Goal: Task Accomplishment & Management: Use online tool/utility

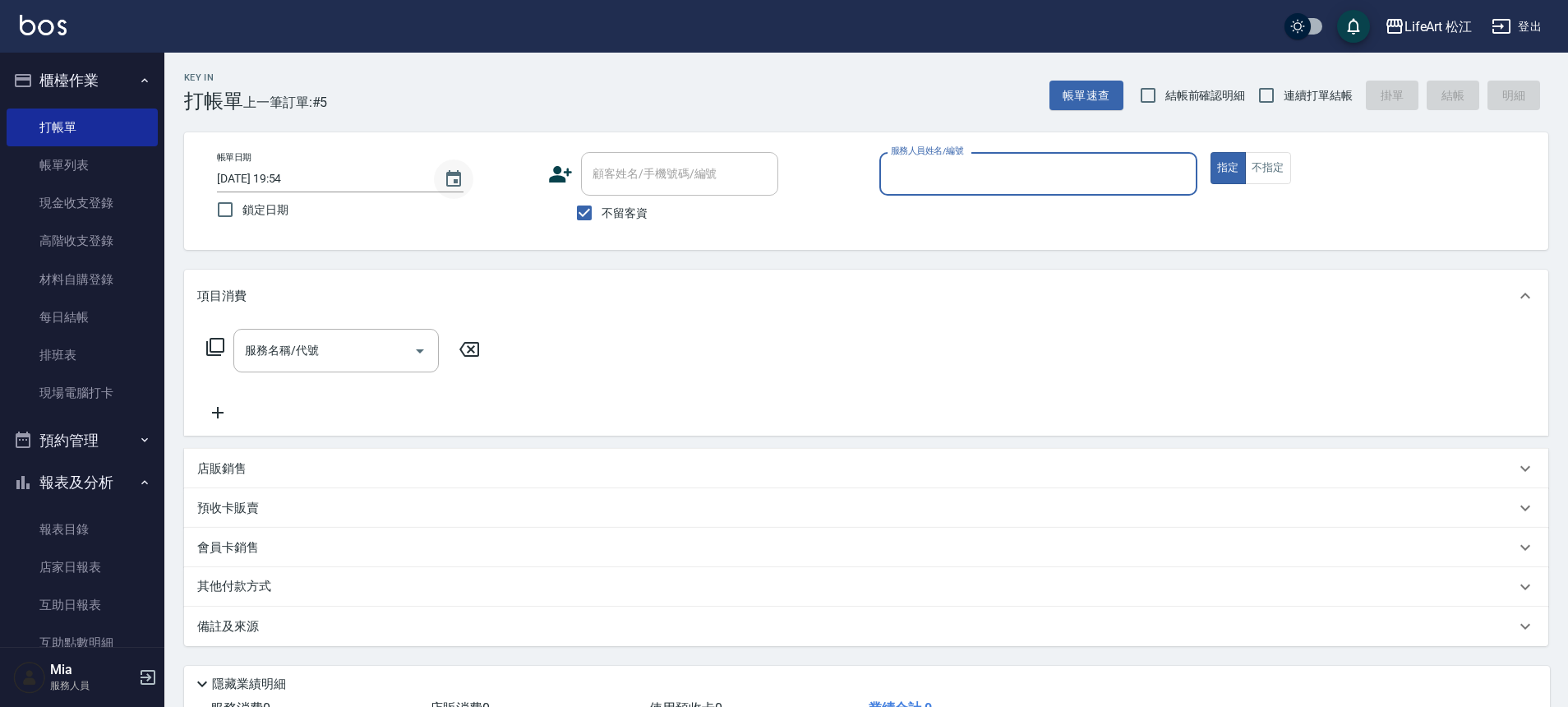
click at [463, 185] on button "Choose date, selected date is 2025-09-17" at bounding box center [454, 179] width 40 height 40
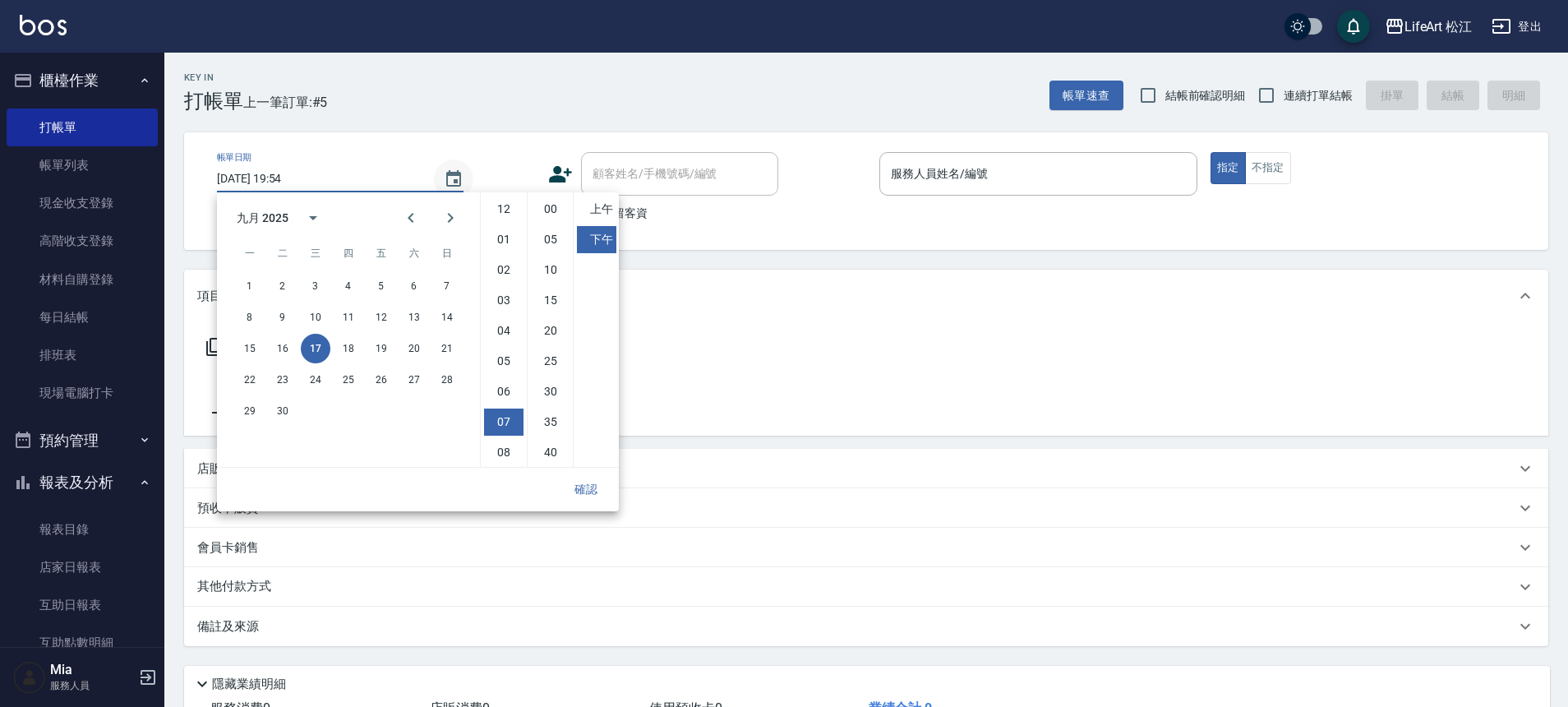
scroll to position [93, 0]
click at [346, 354] on button "18" at bounding box center [348, 349] width 29 height 29
type input "[DATE] 19:54"
click at [597, 482] on button "確認" at bounding box center [586, 489] width 53 height 30
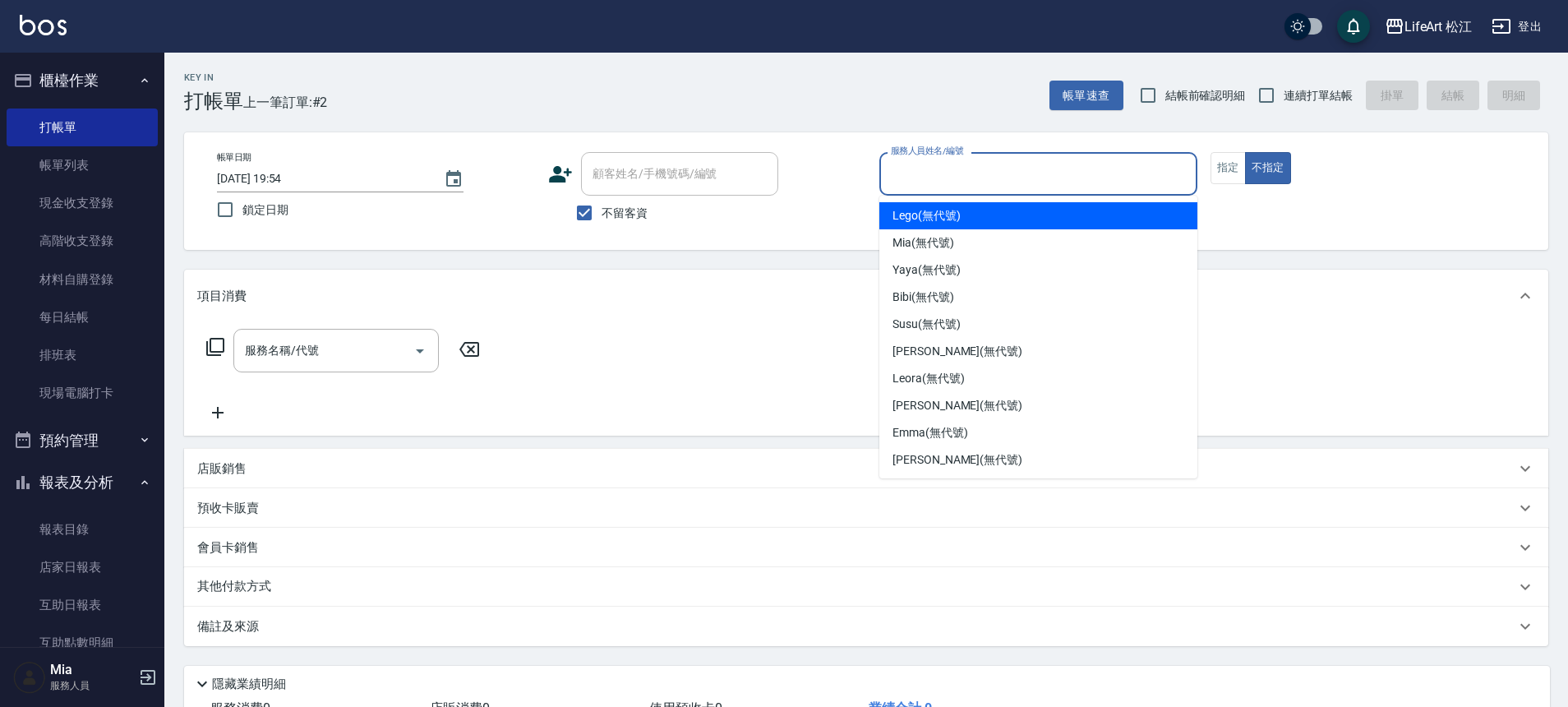
click at [937, 176] on input "服務人員姓名/編號" at bounding box center [1038, 174] width 303 height 29
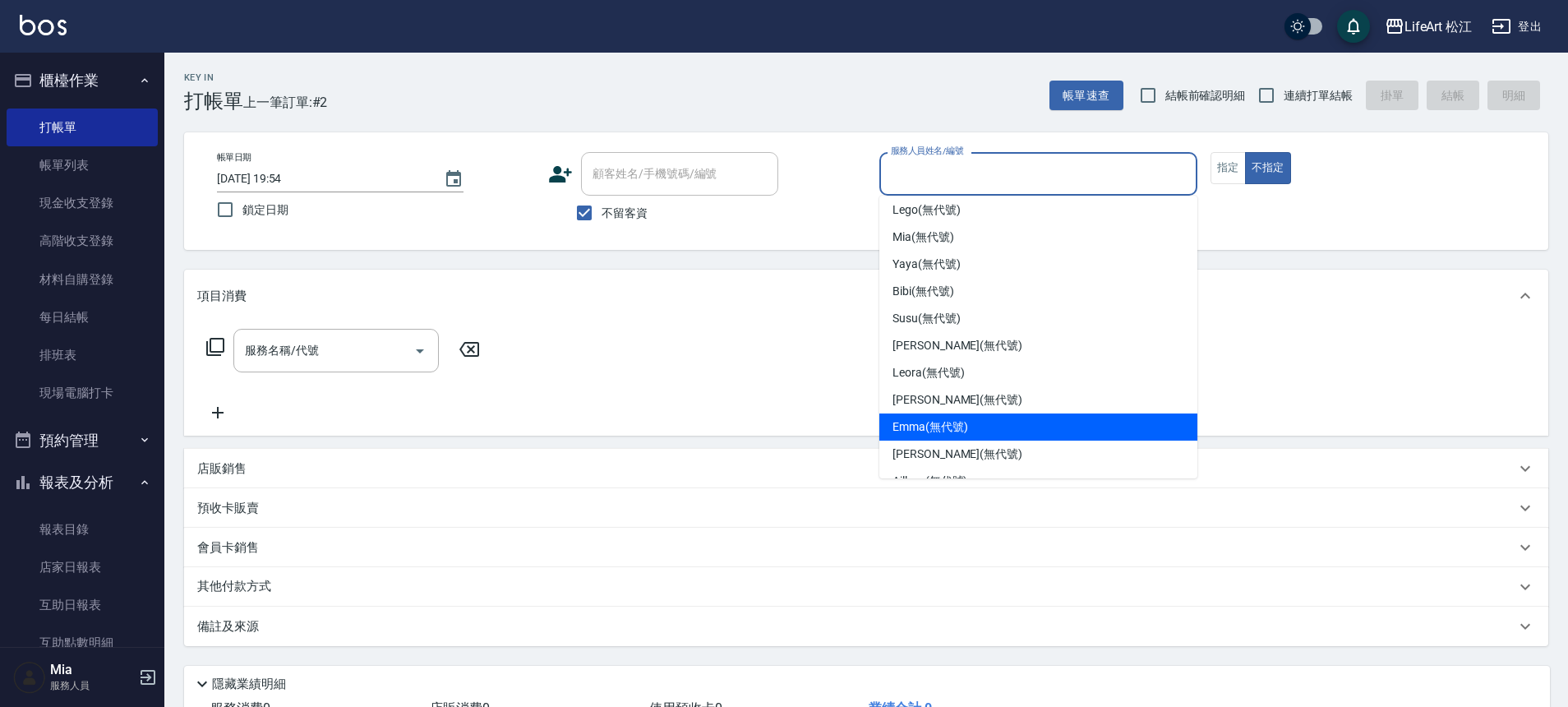
scroll to position [19, 0]
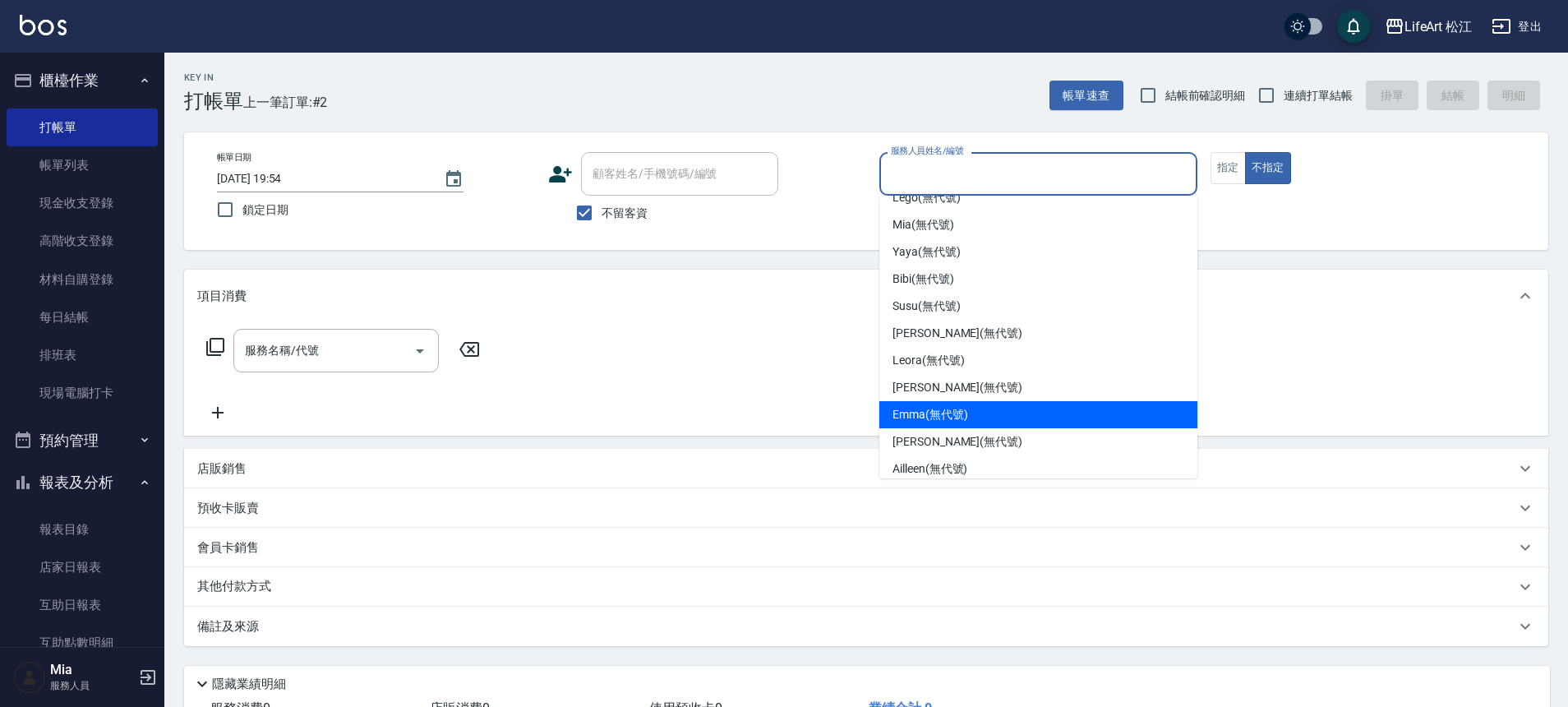
click at [987, 422] on div "[PERSON_NAME] (無代號)" at bounding box center [1038, 415] width 318 height 27
type input "[PERSON_NAME](無代號)"
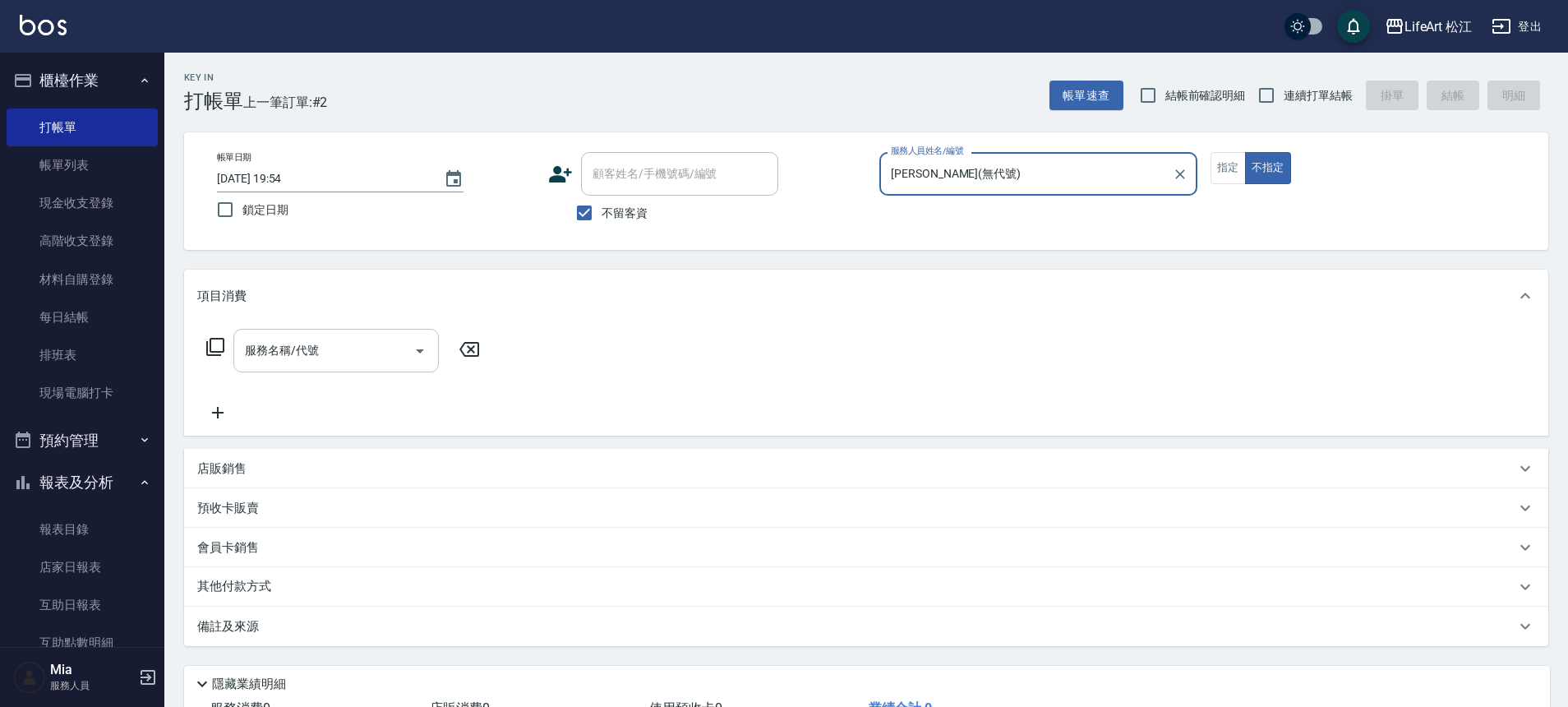
click at [353, 359] on input "服務名稱/代號" at bounding box center [323, 351] width 166 height 29
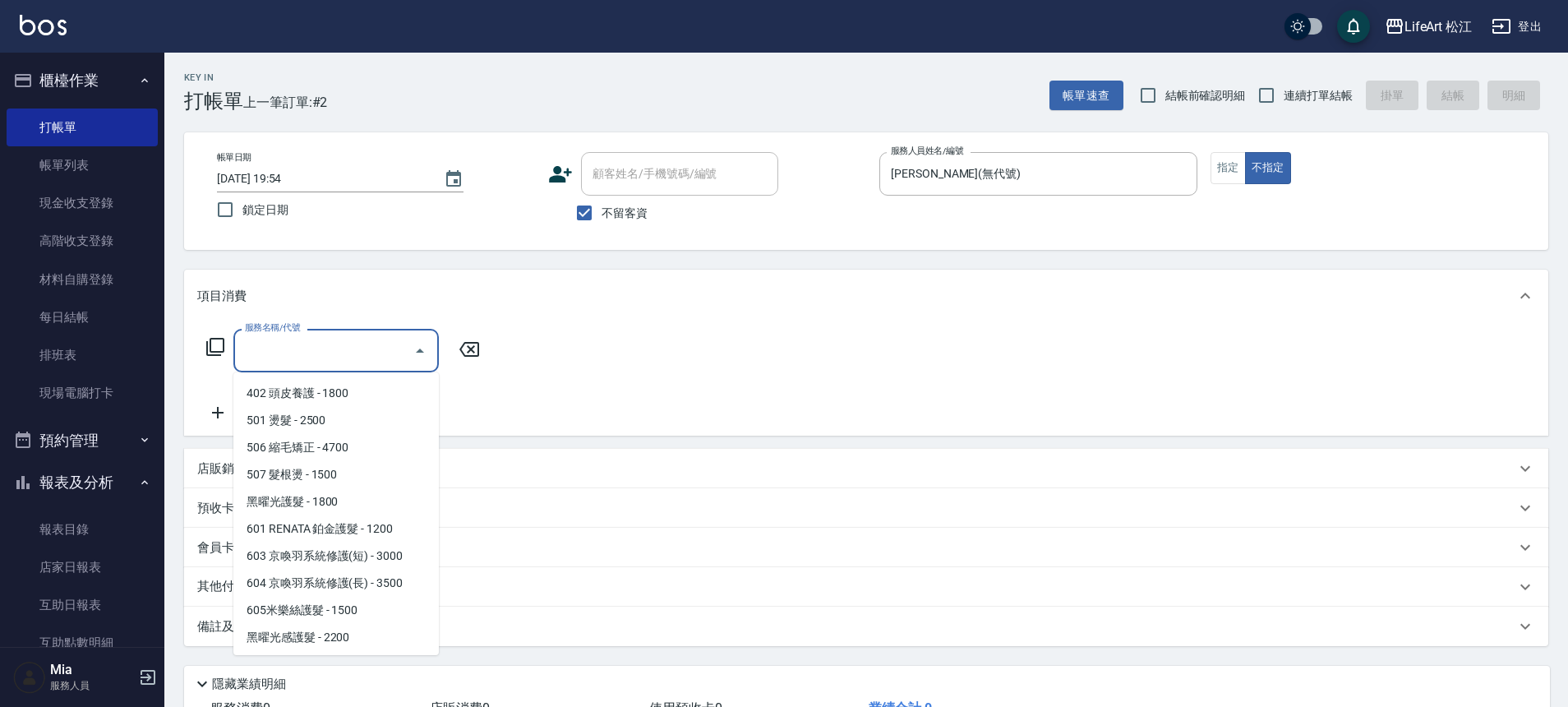
scroll to position [219, 0]
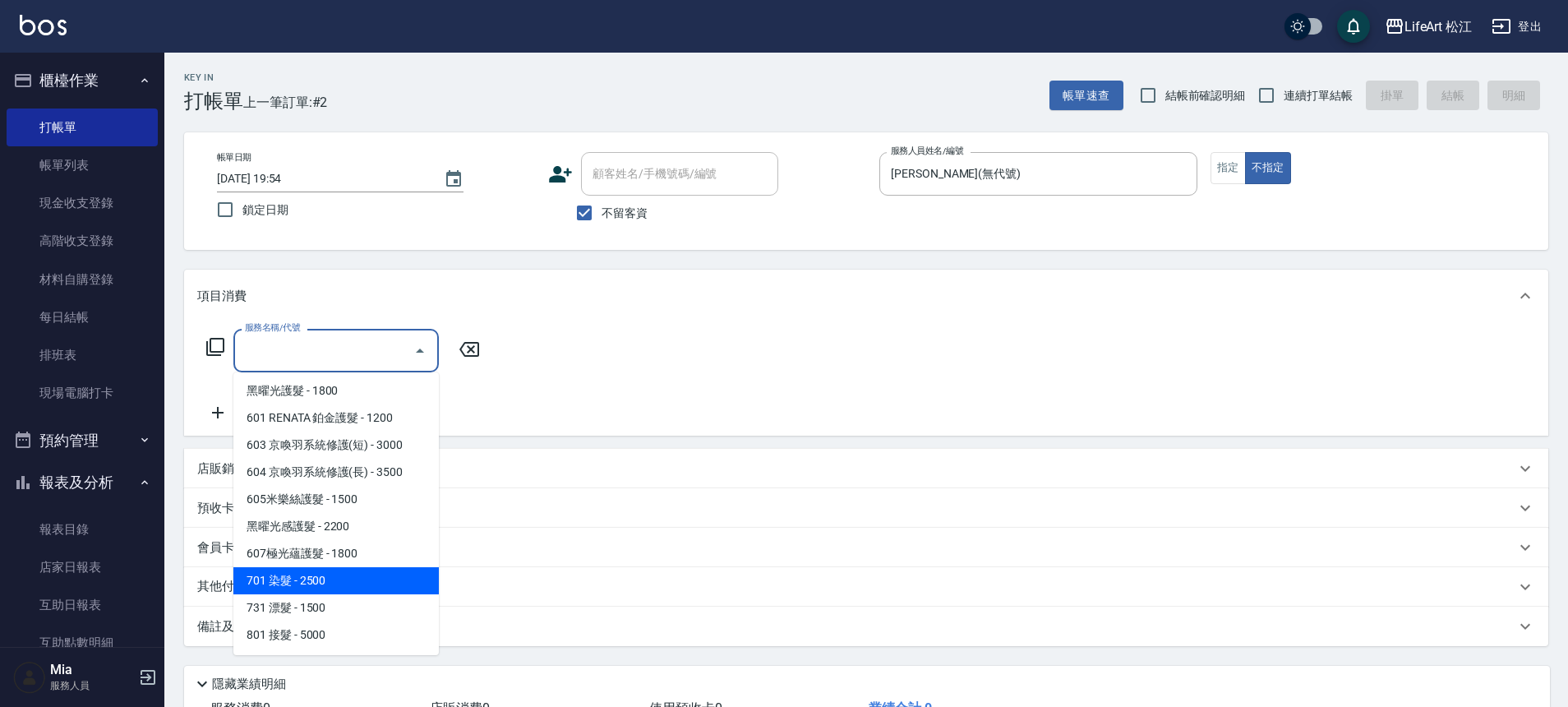
click at [333, 580] on span "701 染髮 - 2500" at bounding box center [336, 580] width 205 height 27
type input "701 染髮(701)"
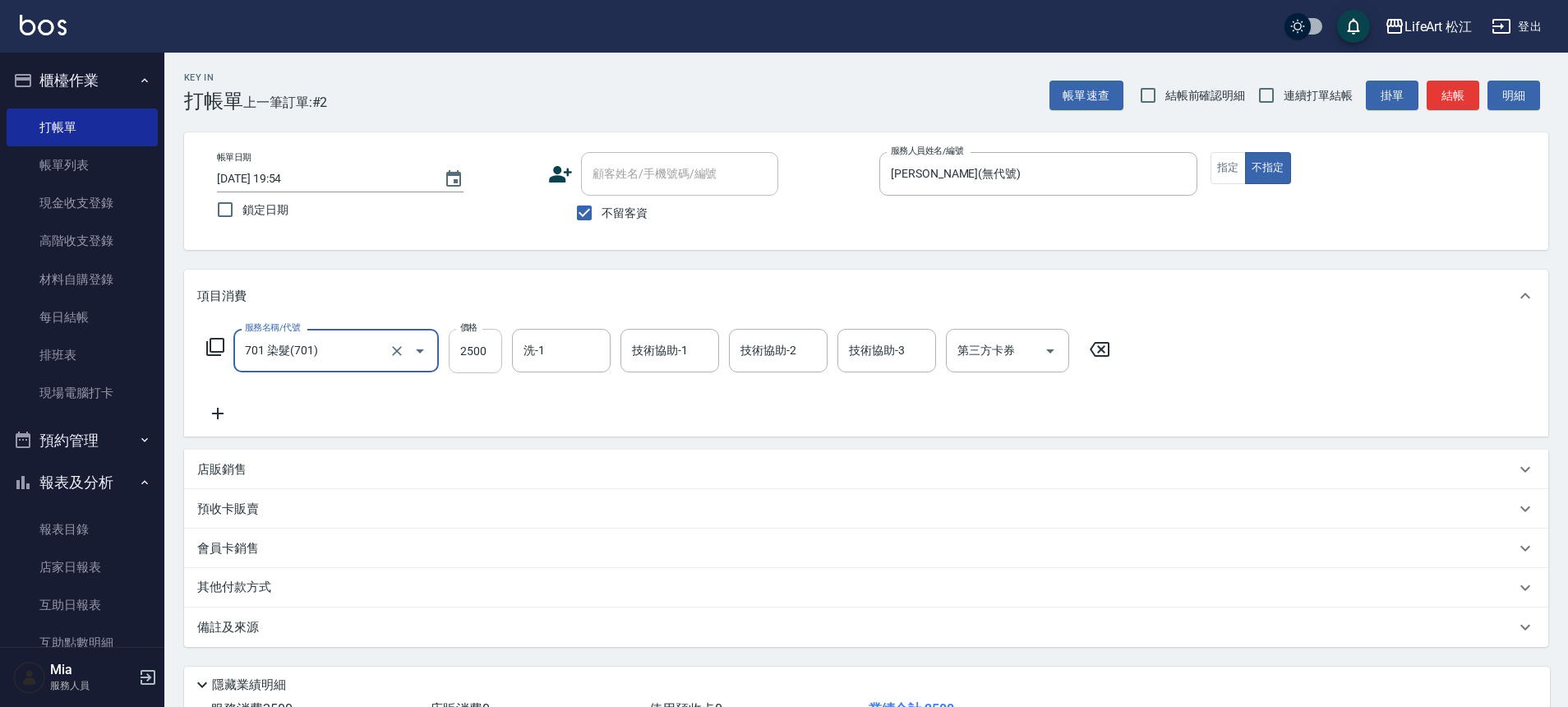
click at [489, 368] on input "2500" at bounding box center [475, 352] width 54 height 45
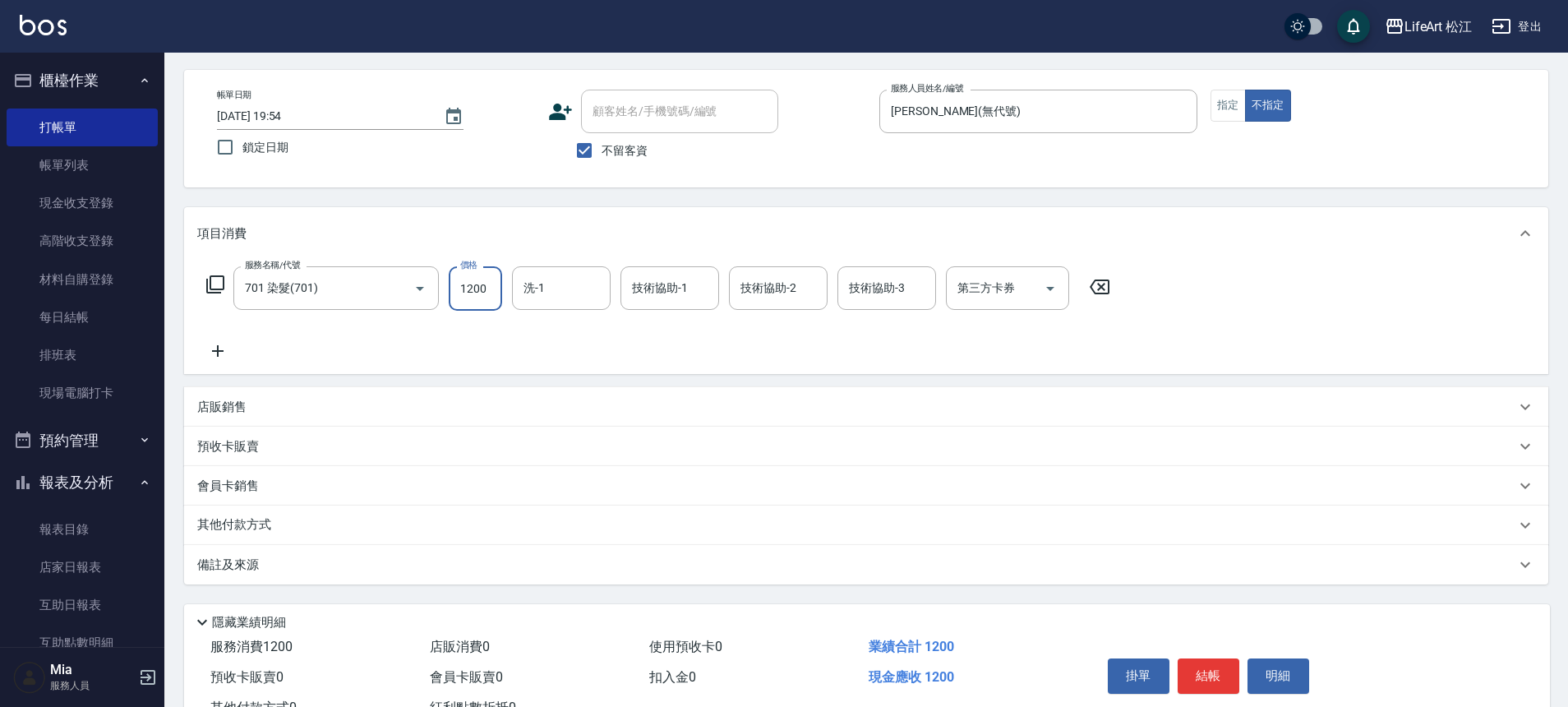
scroll to position [126, 0]
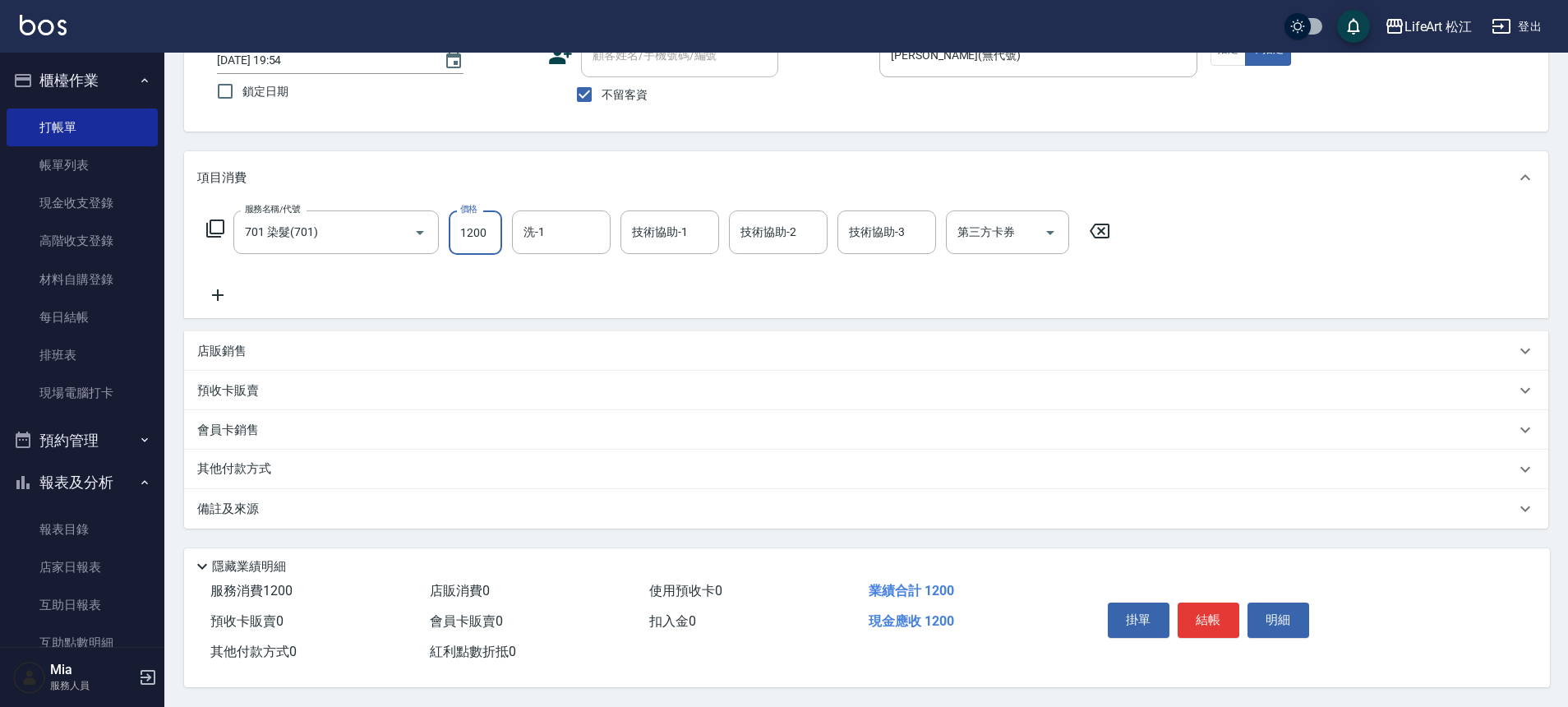
type input "1200"
click at [1215, 615] on button "結帳" at bounding box center [1208, 619] width 61 height 34
